Goal: Use online tool/utility: Use online tool/utility

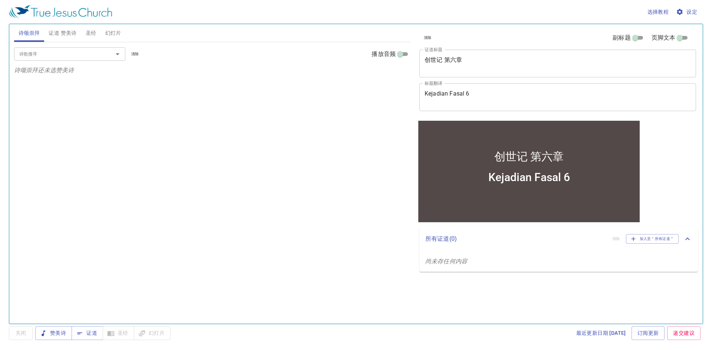
click at [482, 95] on textarea "Kejadian Fasal 6" at bounding box center [558, 97] width 266 height 14
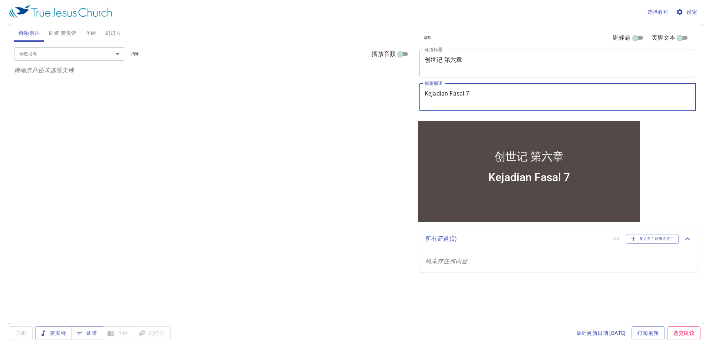
type textarea "Kejadian Fasal 7"
click at [457, 62] on textarea "创世记 第六章" at bounding box center [558, 63] width 266 height 14
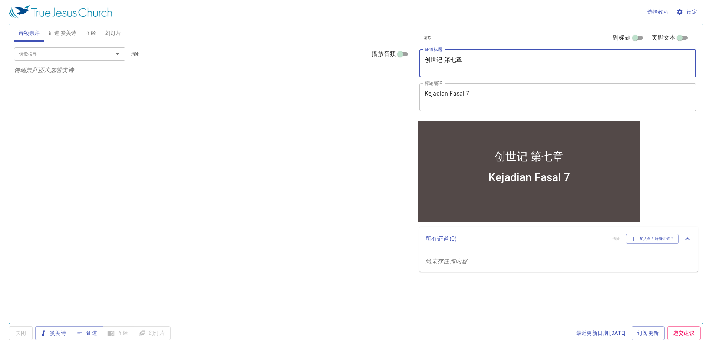
click at [517, 65] on textarea "创世记 第七章" at bounding box center [558, 63] width 266 height 14
type textarea "创世记 第七章"
click at [118, 55] on icon "Open" at bounding box center [118, 54] width 4 height 2
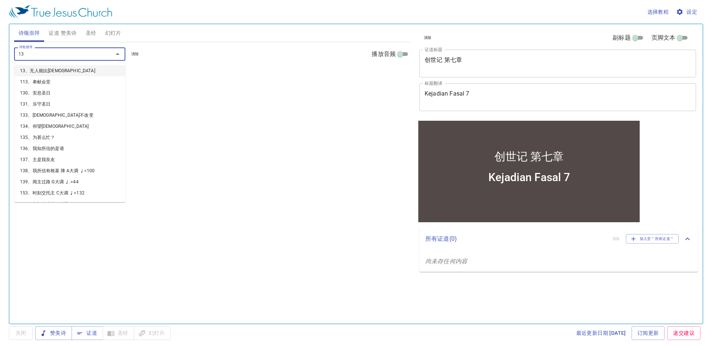
type input "131"
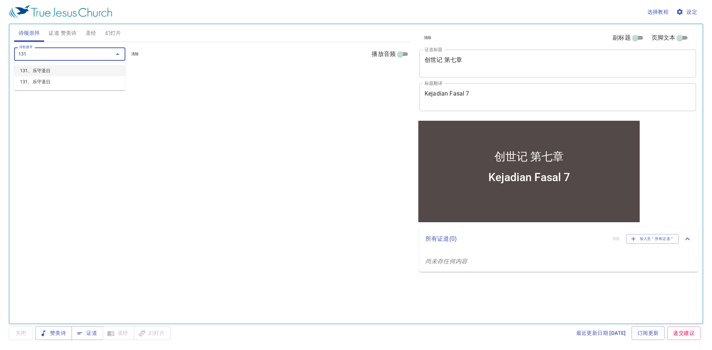
click at [96, 71] on li "131、乐守圣日" at bounding box center [69, 70] width 111 height 11
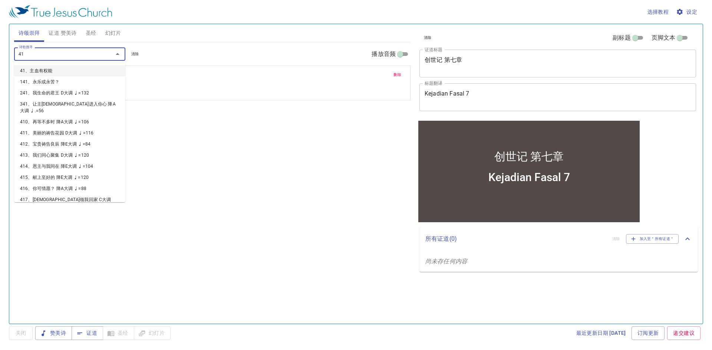
type input "416"
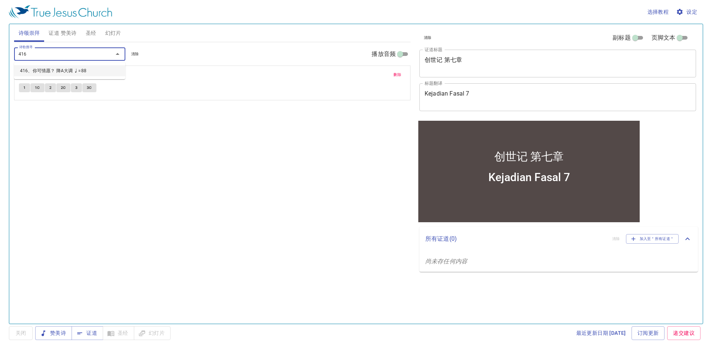
click at [104, 66] on li "416、你可情愿？ 降A大调 ♩=88" at bounding box center [69, 70] width 111 height 11
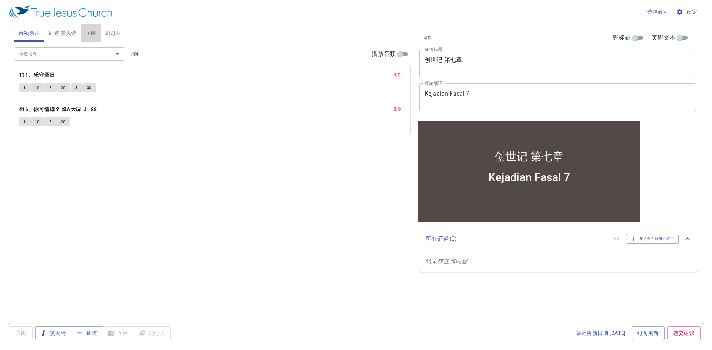
click at [85, 33] on button "圣经" at bounding box center [91, 33] width 20 height 18
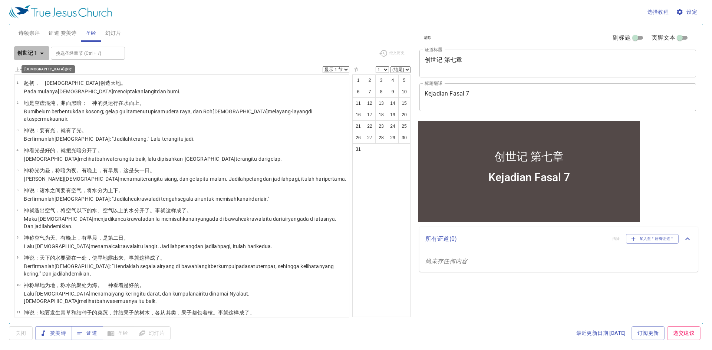
click at [40, 50] on icon "button" at bounding box center [41, 53] width 9 height 9
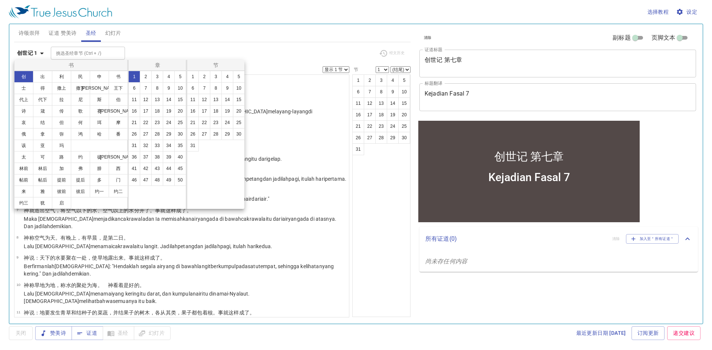
click at [299, 122] on div at bounding box center [356, 175] width 712 height 350
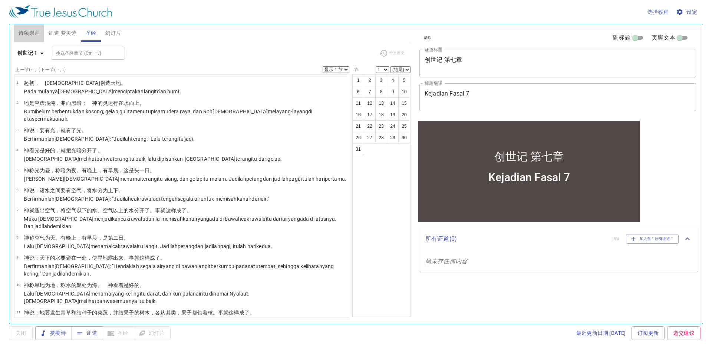
click at [30, 32] on span "诗颂崇拜" at bounding box center [30, 33] width 22 height 9
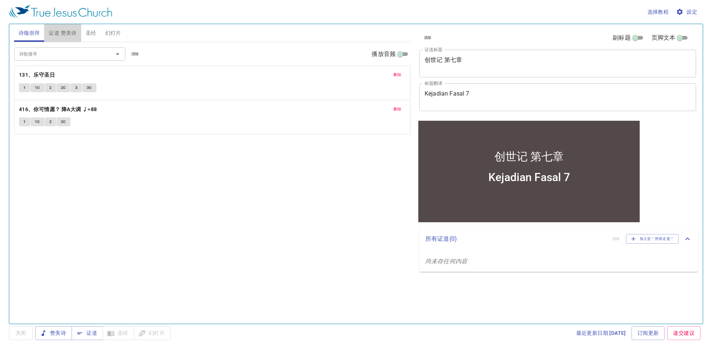
click at [66, 32] on span "证道 赞美诗" at bounding box center [63, 33] width 28 height 9
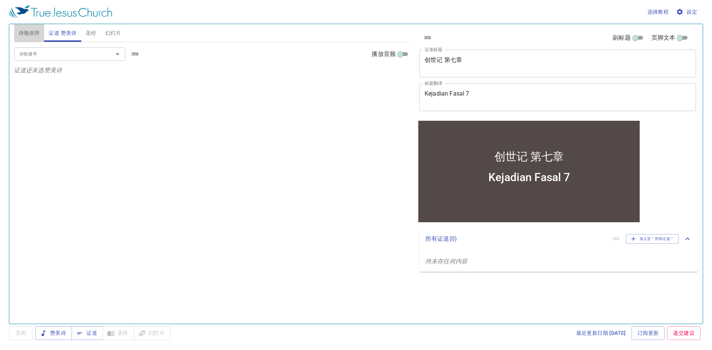
click at [36, 34] on span "诗颂崇拜" at bounding box center [30, 33] width 22 height 9
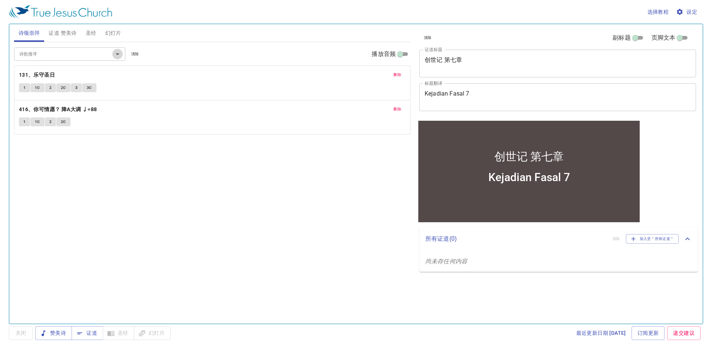
click at [115, 55] on icon "Open" at bounding box center [117, 54] width 9 height 9
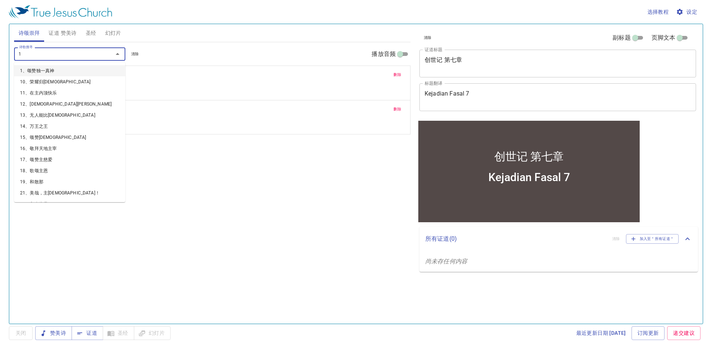
type input "12"
click at [86, 71] on li "12、耶稣尊名" at bounding box center [69, 70] width 111 height 11
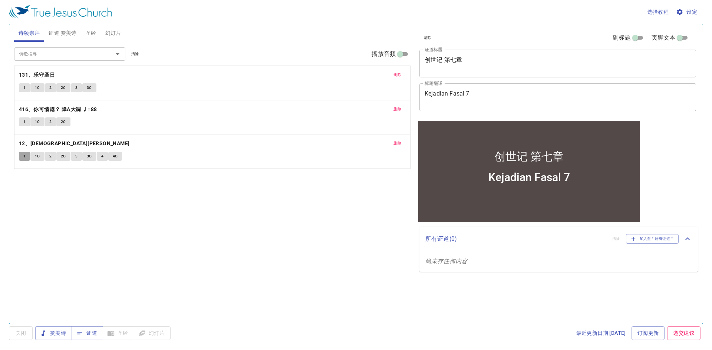
click at [27, 154] on button "1" at bounding box center [24, 156] width 11 height 9
click at [42, 156] on button "1C" at bounding box center [37, 156] width 14 height 9
click at [46, 157] on button "2" at bounding box center [50, 156] width 11 height 9
click at [65, 158] on span "2C" at bounding box center [63, 156] width 5 height 7
click at [78, 156] on button "3" at bounding box center [76, 156] width 11 height 9
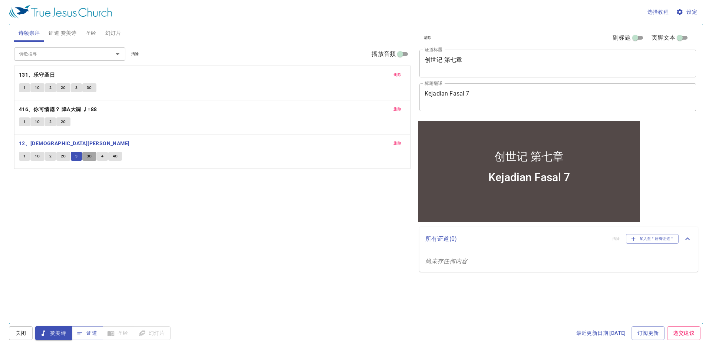
click at [89, 157] on span "3C" at bounding box center [89, 156] width 5 height 7
click at [102, 155] on span "4" at bounding box center [102, 156] width 2 height 7
click at [113, 159] on span "4C" at bounding box center [115, 156] width 5 height 7
click at [119, 56] on icon "Open" at bounding box center [117, 54] width 9 height 9
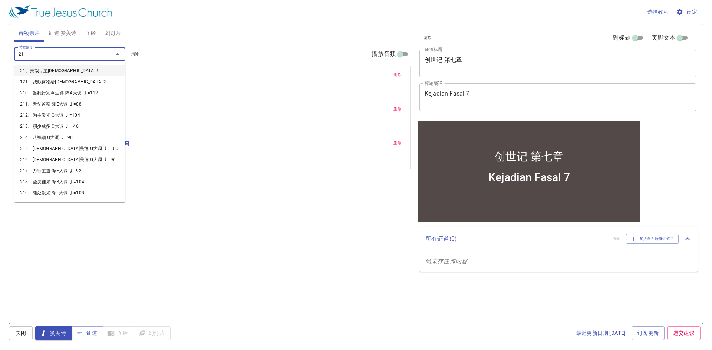
type input "215"
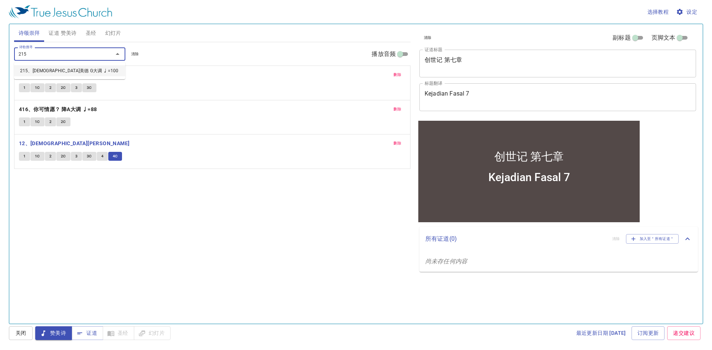
click at [72, 70] on li "215、真教会美德 G大调 ♩=100" at bounding box center [69, 70] width 111 height 11
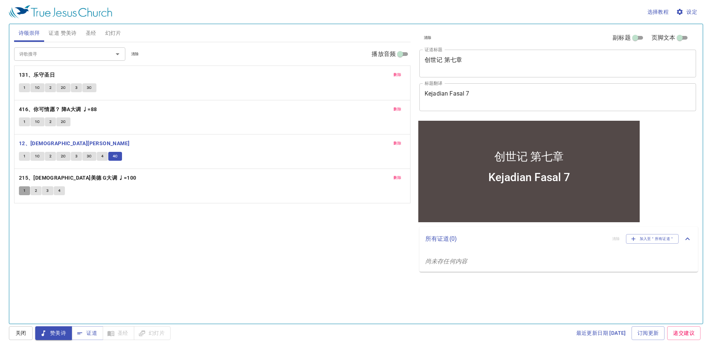
click at [29, 188] on button "1" at bounding box center [24, 190] width 11 height 9
click at [36, 191] on span "2" at bounding box center [36, 191] width 2 height 7
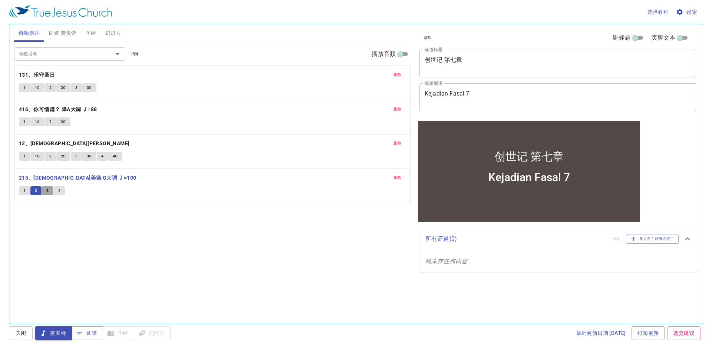
click at [49, 190] on span "3" at bounding box center [47, 191] width 2 height 7
click at [60, 191] on span "4" at bounding box center [59, 191] width 2 height 7
click at [116, 53] on icon "Open" at bounding box center [118, 54] width 4 height 2
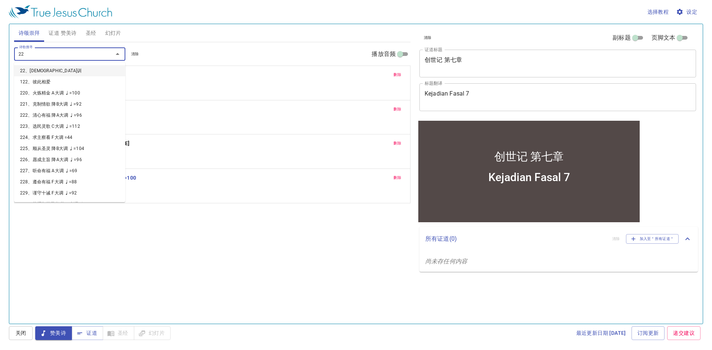
type input "221"
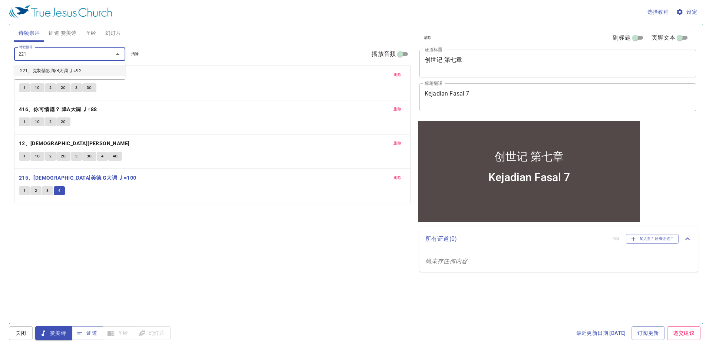
click at [109, 71] on li "221、克制情欲 降B大调 ♩=92" at bounding box center [69, 70] width 111 height 11
click at [26, 223] on button "1" at bounding box center [24, 225] width 11 height 9
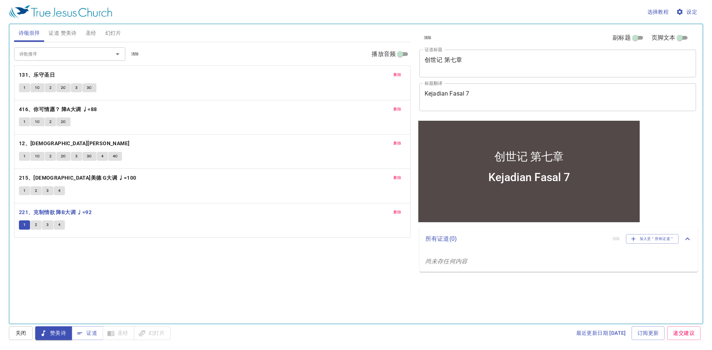
click at [36, 225] on span "2" at bounding box center [36, 225] width 2 height 7
click at [48, 227] on span "3" at bounding box center [47, 225] width 2 height 7
click at [59, 225] on span "4" at bounding box center [59, 225] width 2 height 7
click at [116, 55] on icon "Open" at bounding box center [117, 54] width 9 height 9
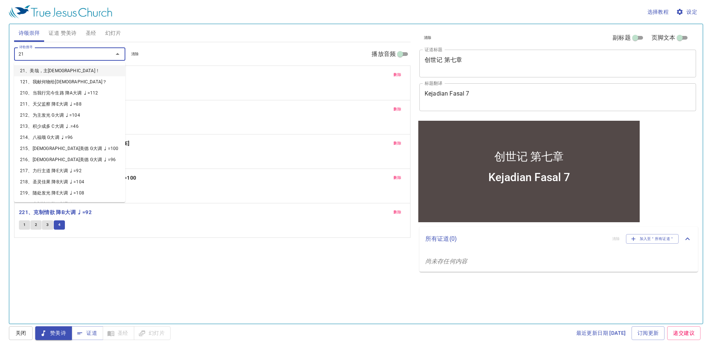
type input "210"
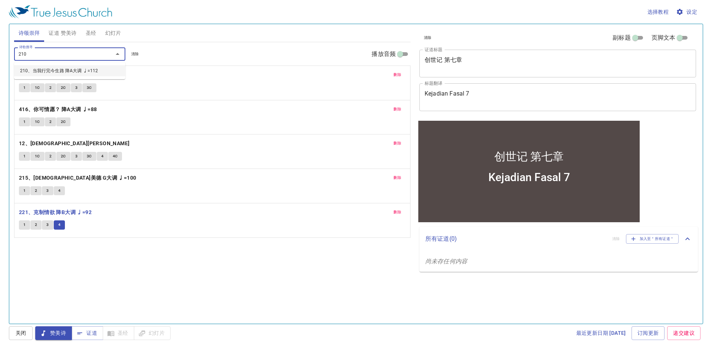
click at [67, 73] on li "210、当我行完今生路 降A大调 ♩=112" at bounding box center [69, 70] width 111 height 11
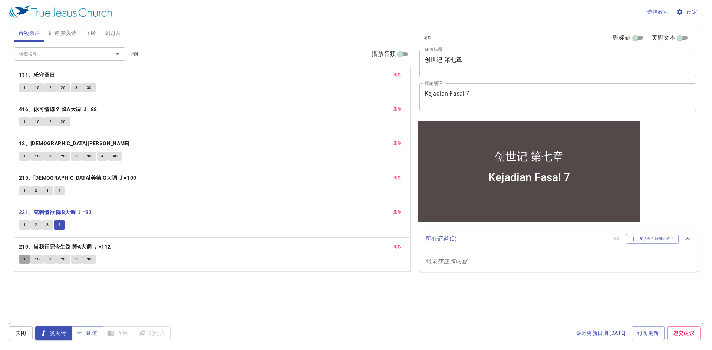
click at [24, 255] on button "1" at bounding box center [24, 259] width 11 height 9
click at [93, 54] on input "诗歌搜寻" at bounding box center [58, 54] width 85 height 9
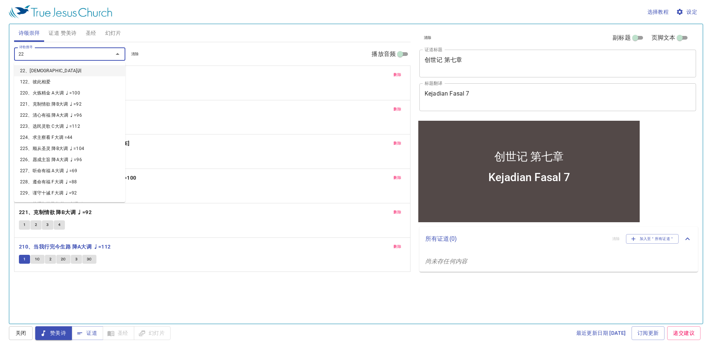
type input "222"
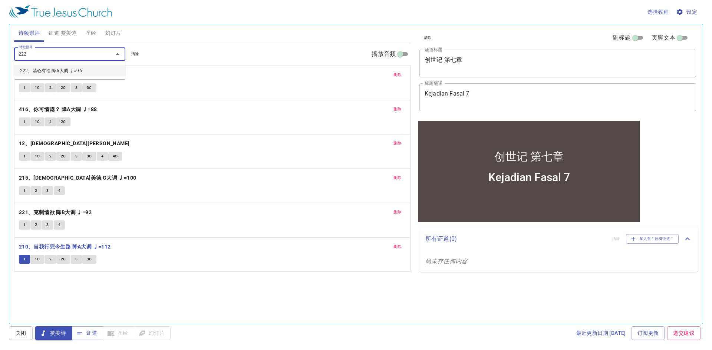
click at [105, 71] on li "222、清心有福 降A大调 ♩=96" at bounding box center [69, 70] width 111 height 11
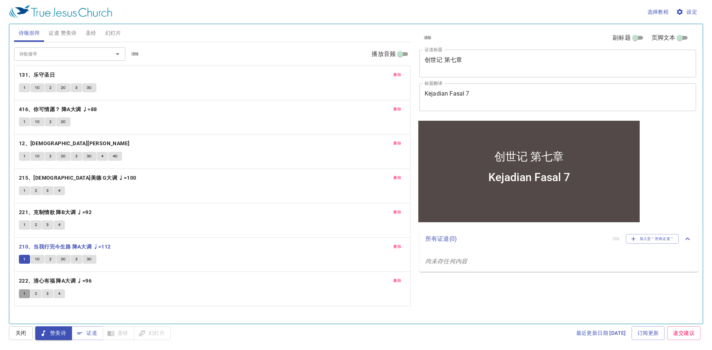
click at [21, 292] on button "1" at bounding box center [24, 294] width 11 height 9
click at [38, 290] on button "2" at bounding box center [35, 294] width 11 height 9
click at [23, 297] on span "1" at bounding box center [24, 294] width 2 height 7
click at [37, 294] on span "2" at bounding box center [36, 294] width 2 height 7
click at [47, 296] on span "3" at bounding box center [47, 294] width 2 height 7
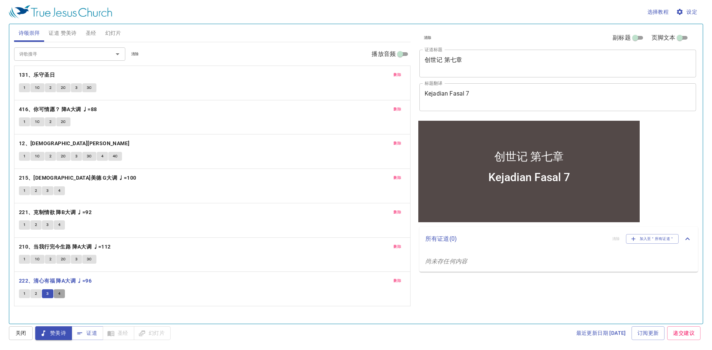
click at [60, 295] on span "4" at bounding box center [59, 294] width 2 height 7
click at [88, 334] on span "证道" at bounding box center [87, 333] width 20 height 9
click at [89, 35] on span "圣经" at bounding box center [91, 33] width 11 height 9
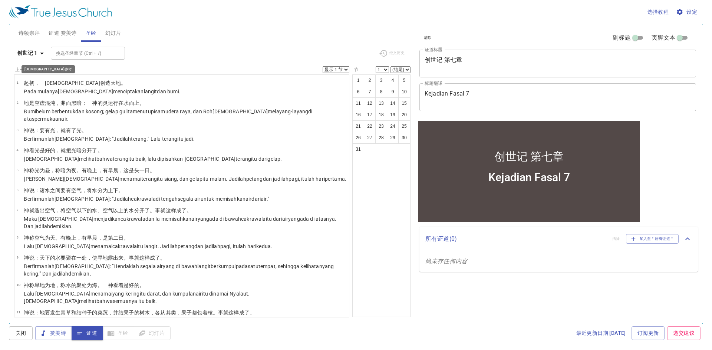
click at [30, 54] on b "创世记 1" at bounding box center [27, 53] width 20 height 9
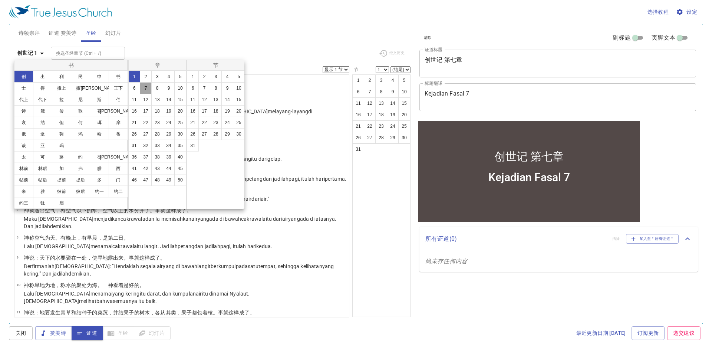
click at [150, 90] on button "7" at bounding box center [146, 88] width 12 height 12
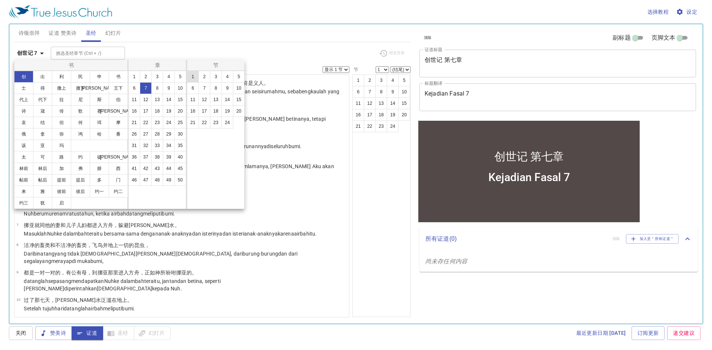
click at [192, 76] on button "1" at bounding box center [193, 77] width 12 height 12
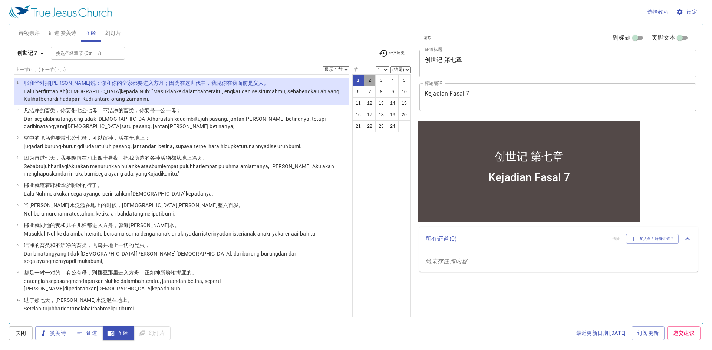
click at [367, 82] on button "2" at bounding box center [370, 81] width 12 height 12
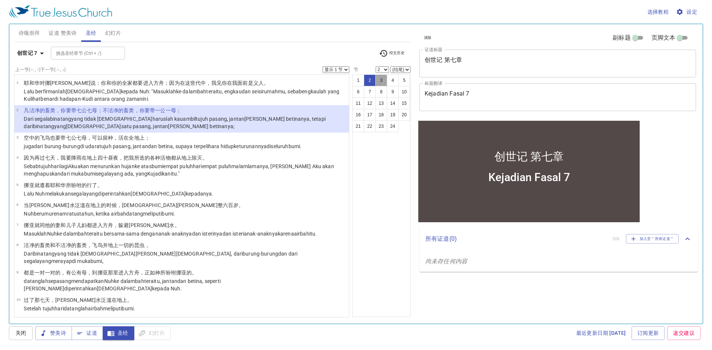
click at [383, 81] on button "3" at bounding box center [381, 81] width 12 height 12
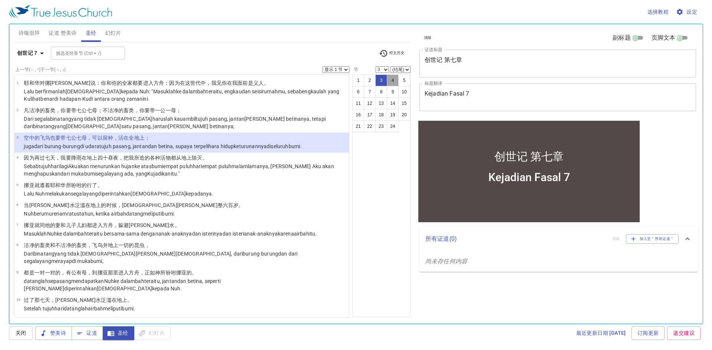
click at [388, 81] on button "4" at bounding box center [393, 81] width 12 height 12
select select "4"
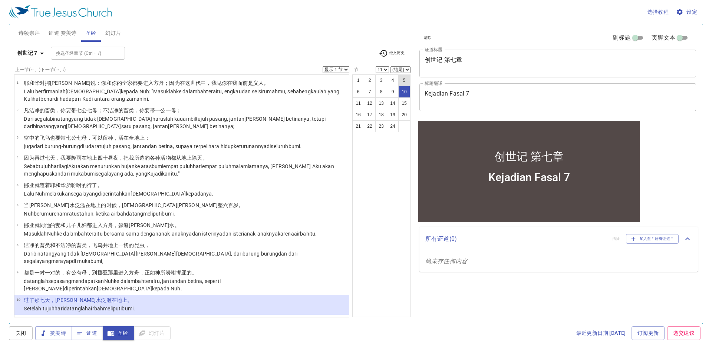
scroll to position [118, 0]
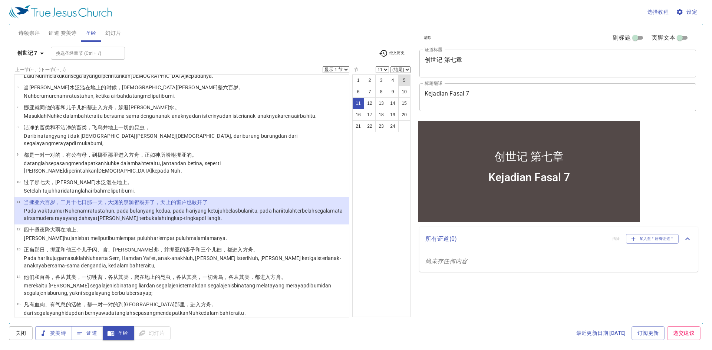
select select "12"
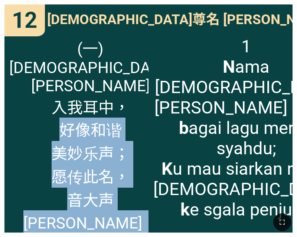
drag, startPoint x: 135, startPoint y: 116, endPoint x: 158, endPoint y: 46, distance: 73.0
click at [158, 46] on div "[DEMOGRAPHIC_DATA]尊名 Mulia Nama [DEMOGRAPHIC_DATA] [DEMOGRAPHIC_DATA]尊名 [PERSON…" at bounding box center [148, 118] width 288 height 228
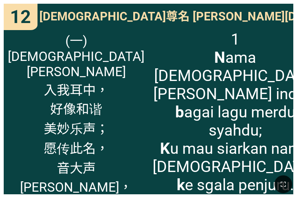
click at [4, 87] on div "(一) [DEMOGRAPHIC_DATA][PERSON_NAME]名 入我耳中， 好像和谐 美妙乐声； 愿传此名， 音大声[PERSON_NAME]， 天…" at bounding box center [76, 110] width 145 height 168
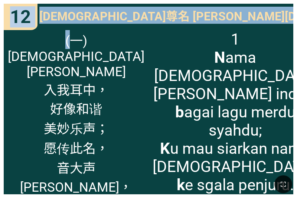
drag, startPoint x: 4, startPoint y: 87, endPoint x: -13, endPoint y: 91, distance: 17.5
click at [0, 3] on html "创世记 第七章 创世记 第七章 [PERSON_NAME] 7 [PERSON_NAME] 7 诗颂崇拜 诗颂崇拜 Pujian Awal Pujian Aw…" at bounding box center [148, 1] width 297 height 3
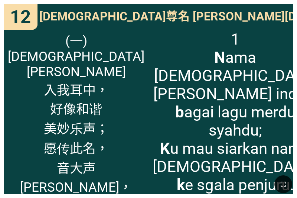
click at [177, 189] on div at bounding box center [148, 184] width 297 height 28
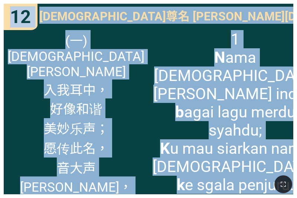
drag, startPoint x: 177, startPoint y: 189, endPoint x: 154, endPoint y: 198, distance: 24.9
click at [154, 3] on html "创世记 第七章 创世记 第七章 [PERSON_NAME] 7 [PERSON_NAME] 7 诗颂崇拜 诗颂崇拜 Pujian Awal Pujian Aw…" at bounding box center [148, 1] width 297 height 3
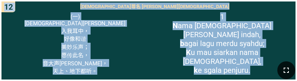
click at [280, 67] on button "button" at bounding box center [286, 70] width 18 height 18
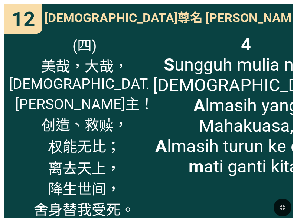
click at [165, 176] on span "4 S ungguh mulia nama Yesus, A lmasih yang Mahakuasa, A lmasih turun ke dunia, …" at bounding box center [246, 105] width 186 height 143
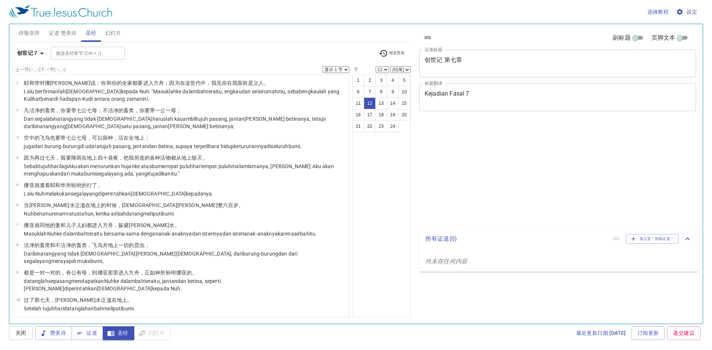
select select "12"
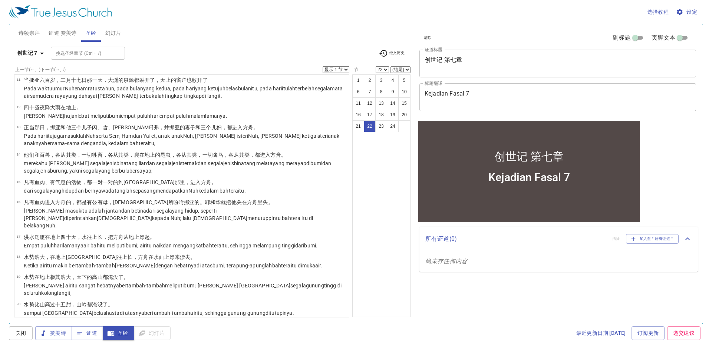
scroll to position [318, 0]
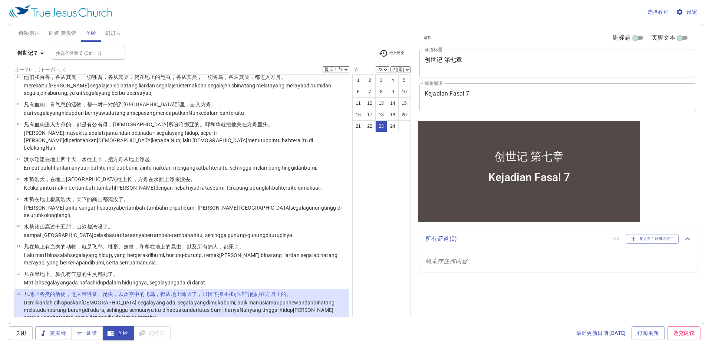
select select "24"
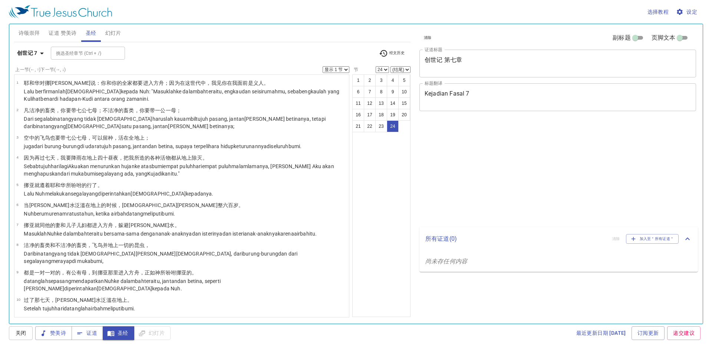
select select "24"
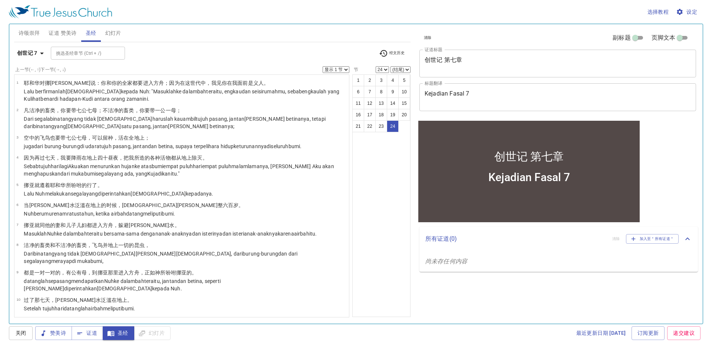
scroll to position [318, 0]
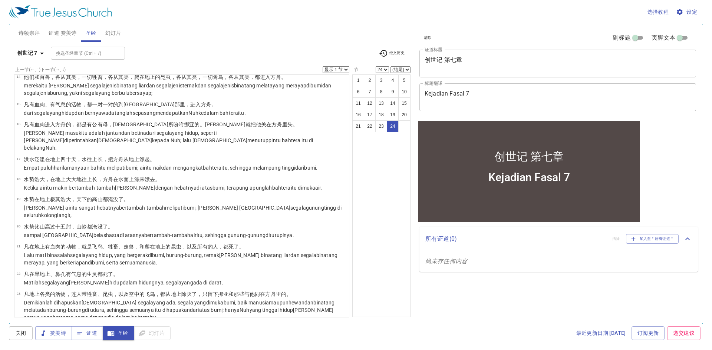
click at [23, 32] on span "诗颂崇拜" at bounding box center [30, 33] width 22 height 9
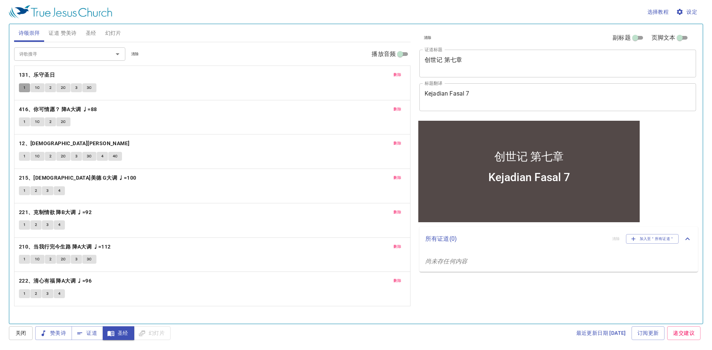
click at [24, 88] on span "1" at bounding box center [24, 88] width 2 height 7
click at [37, 87] on span "1C" at bounding box center [37, 88] width 5 height 7
click at [50, 86] on span "2" at bounding box center [50, 88] width 2 height 7
click at [62, 89] on span "2C" at bounding box center [63, 88] width 5 height 7
click at [74, 89] on button "3" at bounding box center [76, 87] width 11 height 9
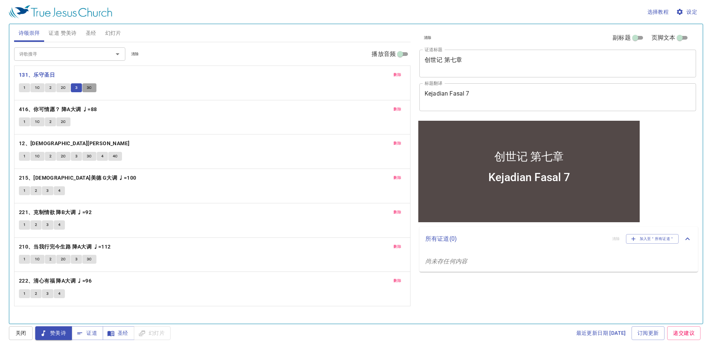
click at [93, 88] on button "3C" at bounding box center [89, 87] width 14 height 9
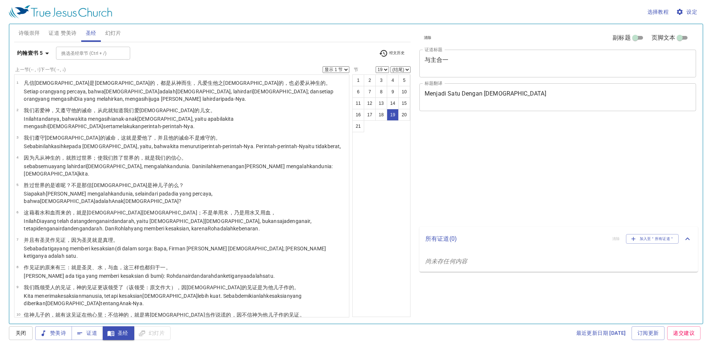
select select "19"
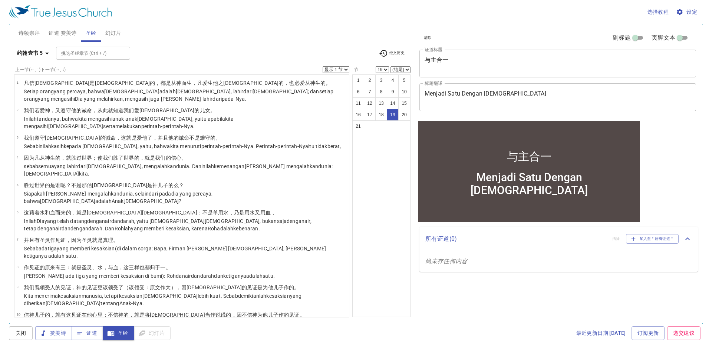
scroll to position [273, 0]
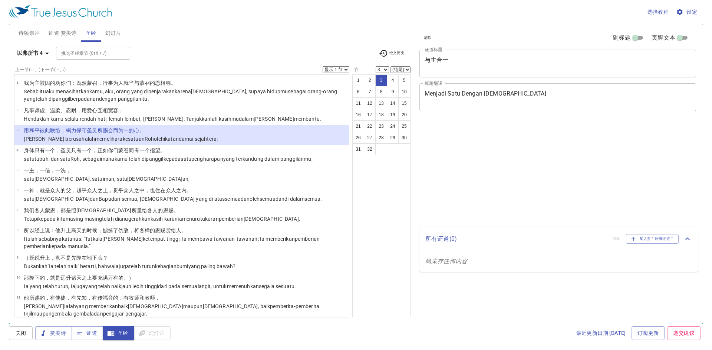
select select "3"
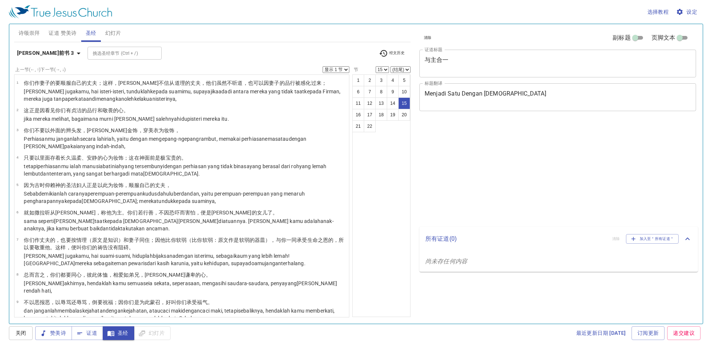
select select "15"
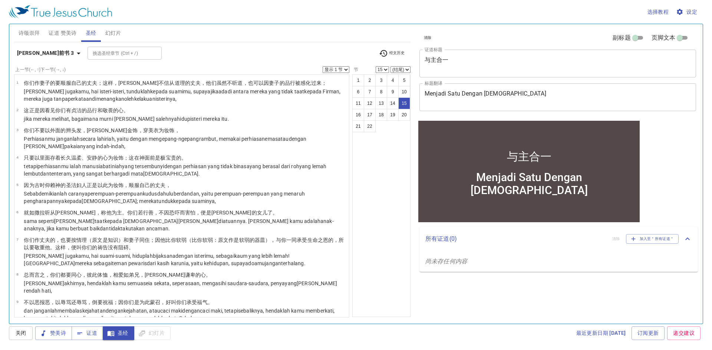
scroll to position [261, 0]
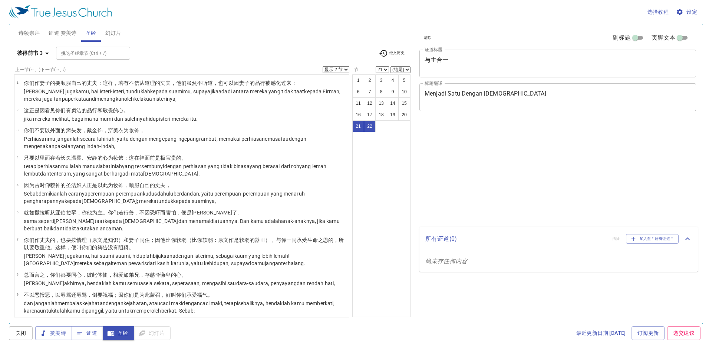
select select "2"
select select "21"
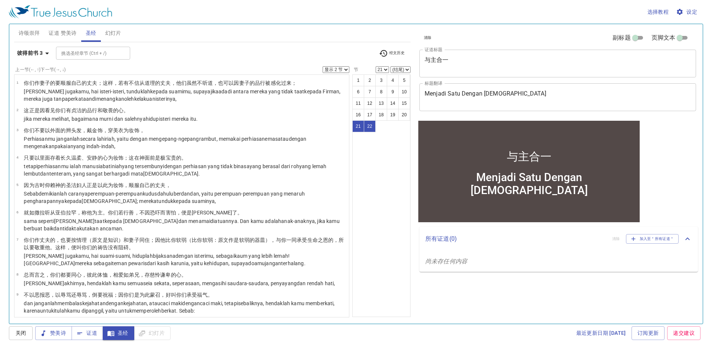
scroll to position [337, 0]
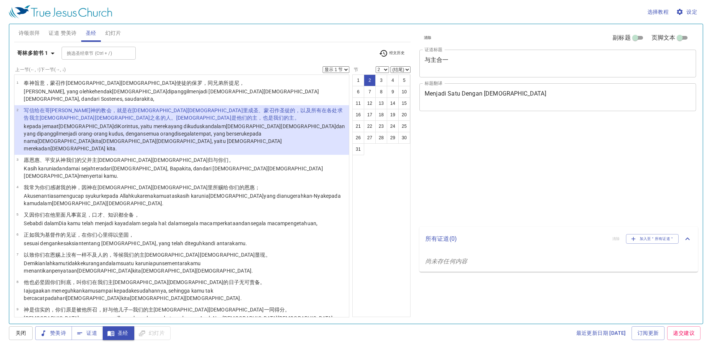
select select "2"
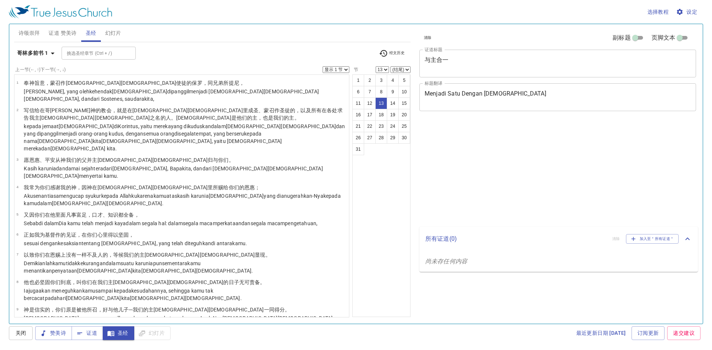
select select "13"
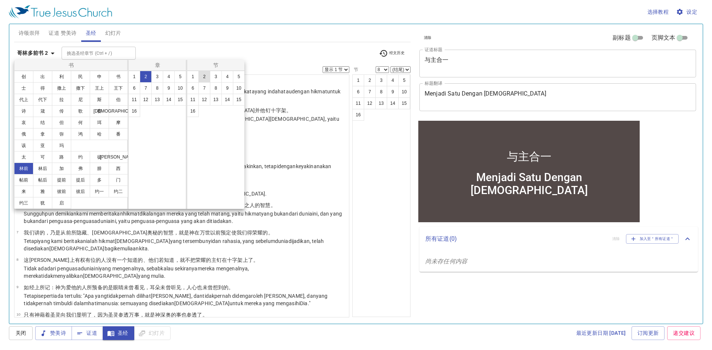
click at [208, 76] on button "2" at bounding box center [204, 77] width 12 height 12
click at [202, 74] on button "2" at bounding box center [204, 77] width 12 height 12
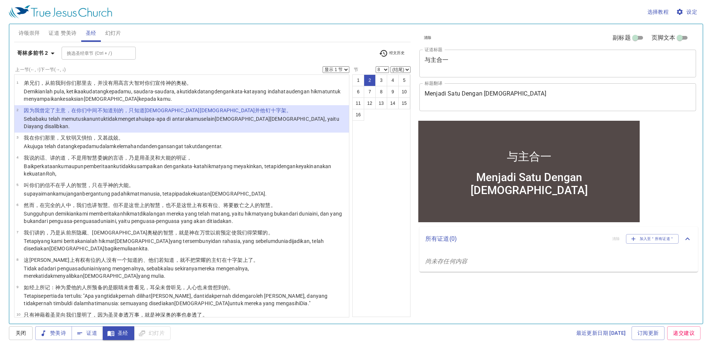
select select "2"
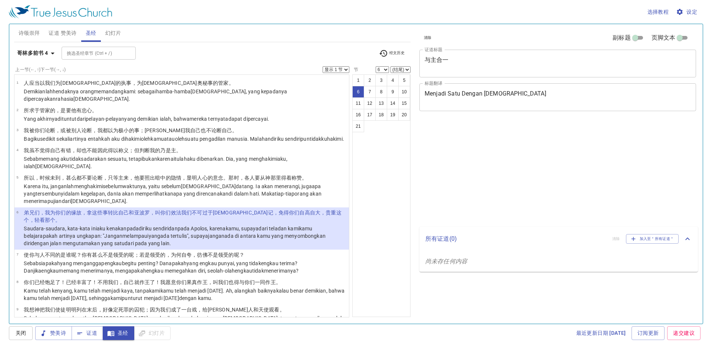
select select "6"
